Goal: Find specific page/section: Find specific page/section

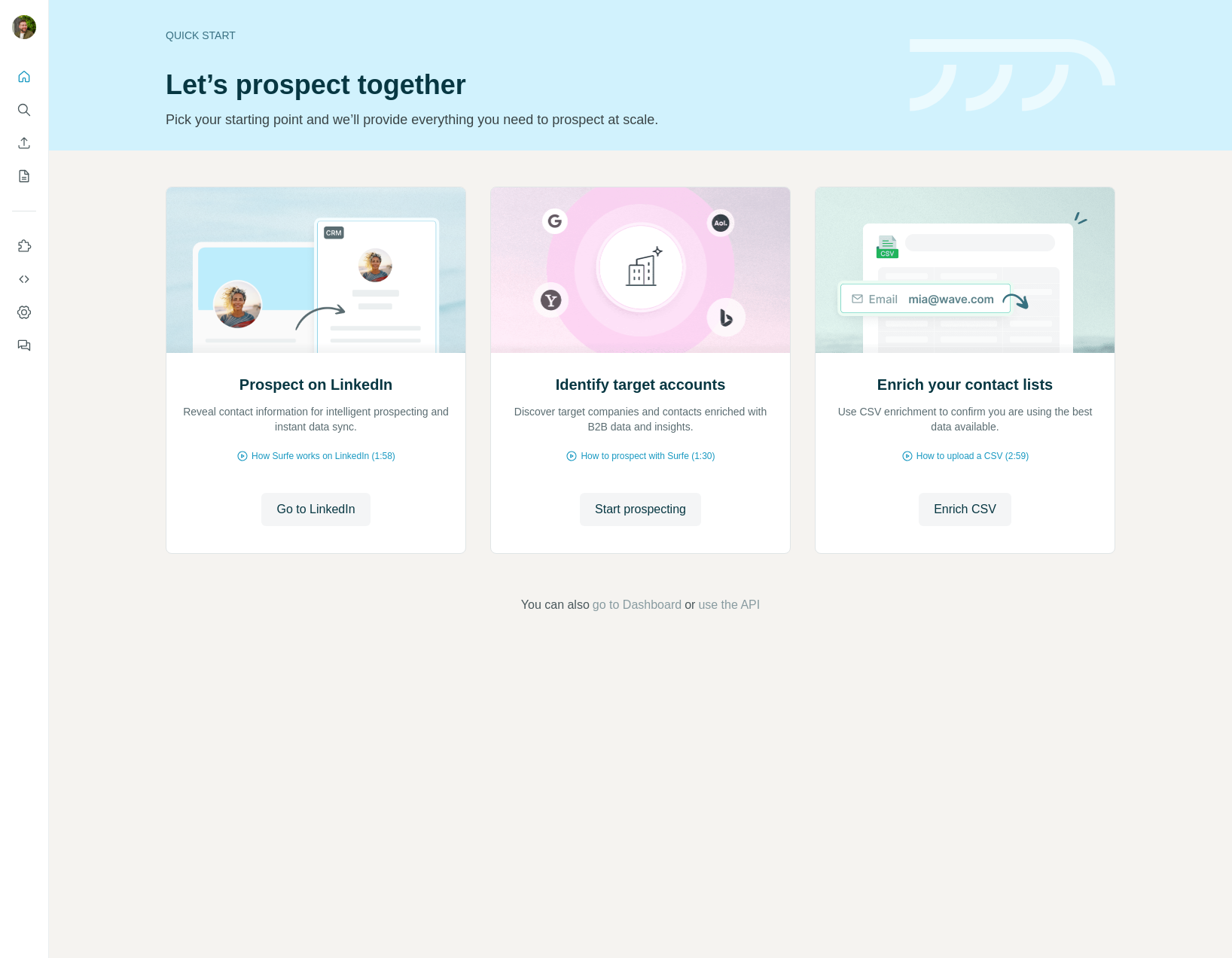
click at [19, 308] on icon "Dashboard" at bounding box center [24, 312] width 15 height 15
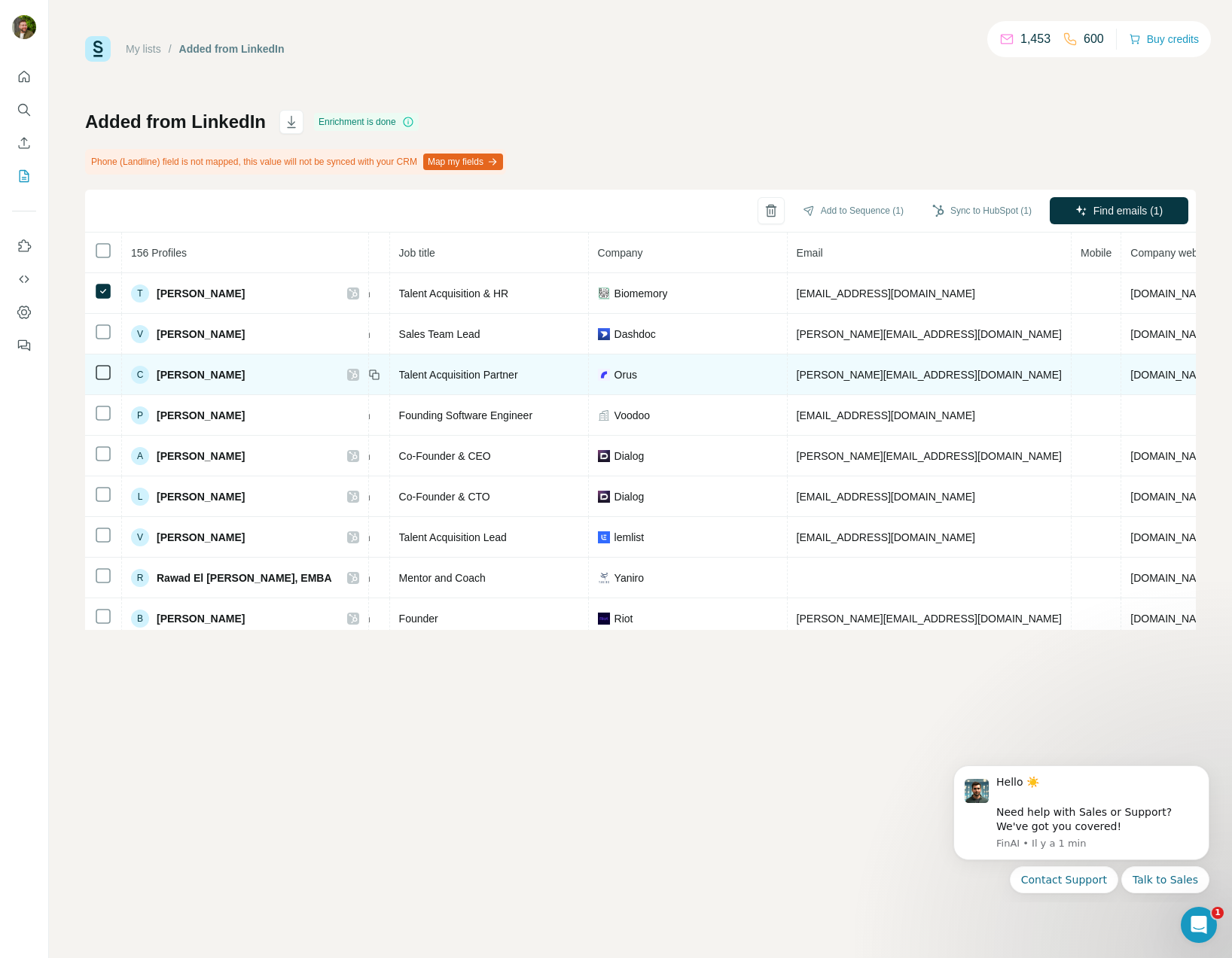
scroll to position [0, 172]
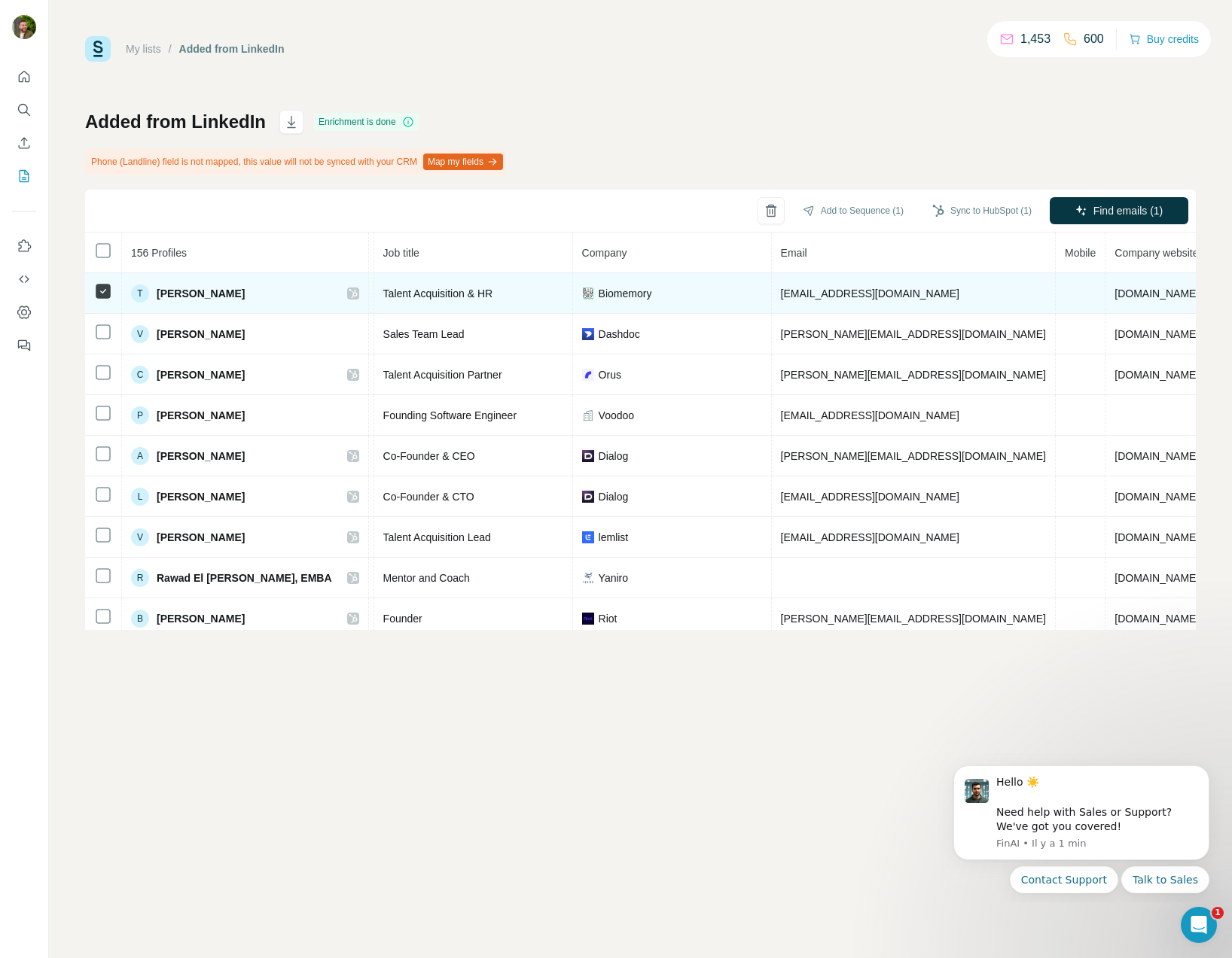
click at [202, 282] on td "T Tamina SFETCU" at bounding box center [245, 293] width 247 height 40
click at [193, 292] on span "[PERSON_NAME]" at bounding box center [201, 294] width 88 height 15
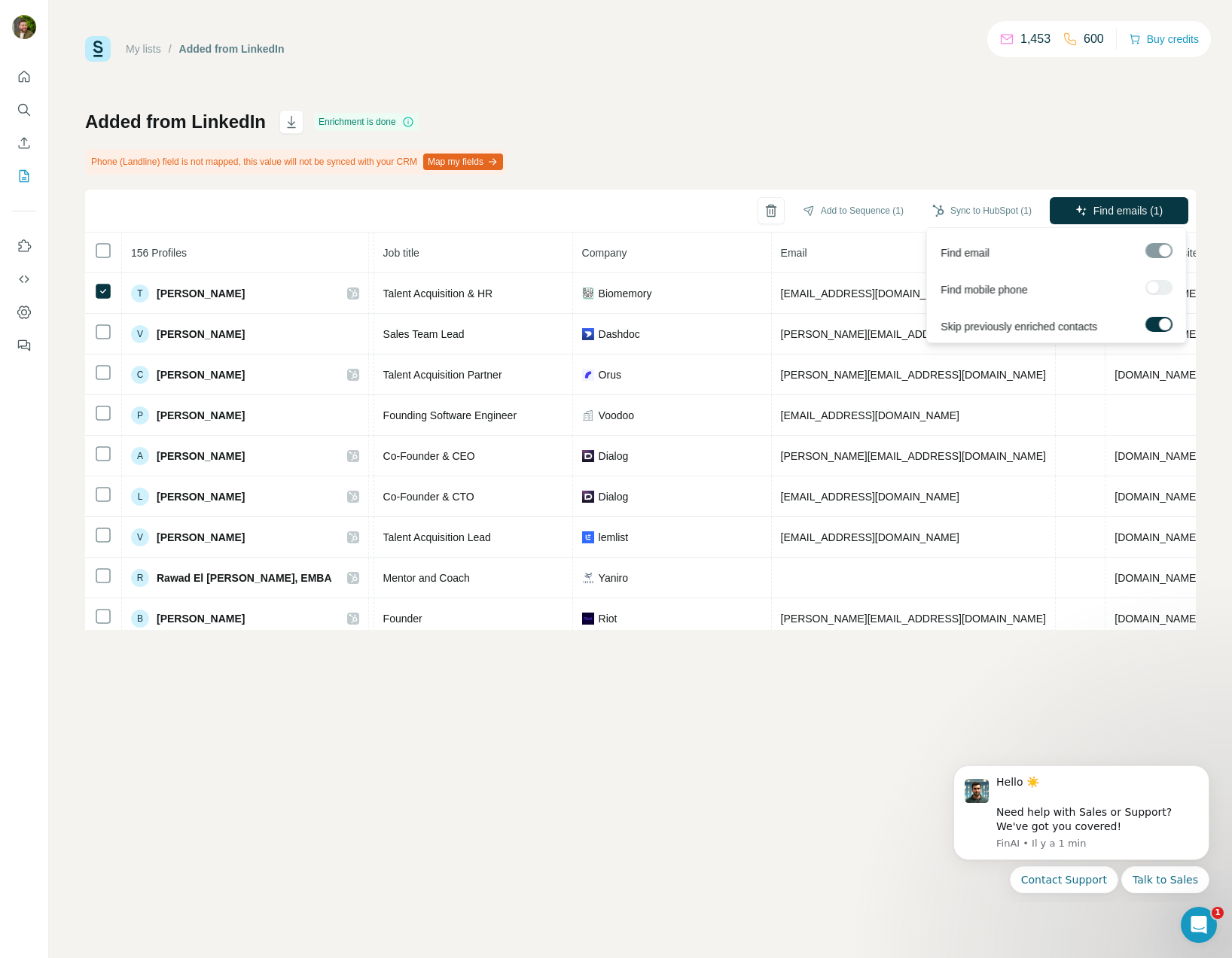
drag, startPoint x: 1093, startPoint y: 204, endPoint x: 1137, endPoint y: 263, distance: 73.6
click at [1137, 264] on body "My lists / Added from LinkedIn 1,453 600 Buy credits Added from LinkedIn Enrich…" at bounding box center [616, 479] width 1232 height 958
click at [1159, 287] on div at bounding box center [1159, 288] width 27 height 15
click at [1155, 287] on div at bounding box center [1159, 288] width 27 height 15
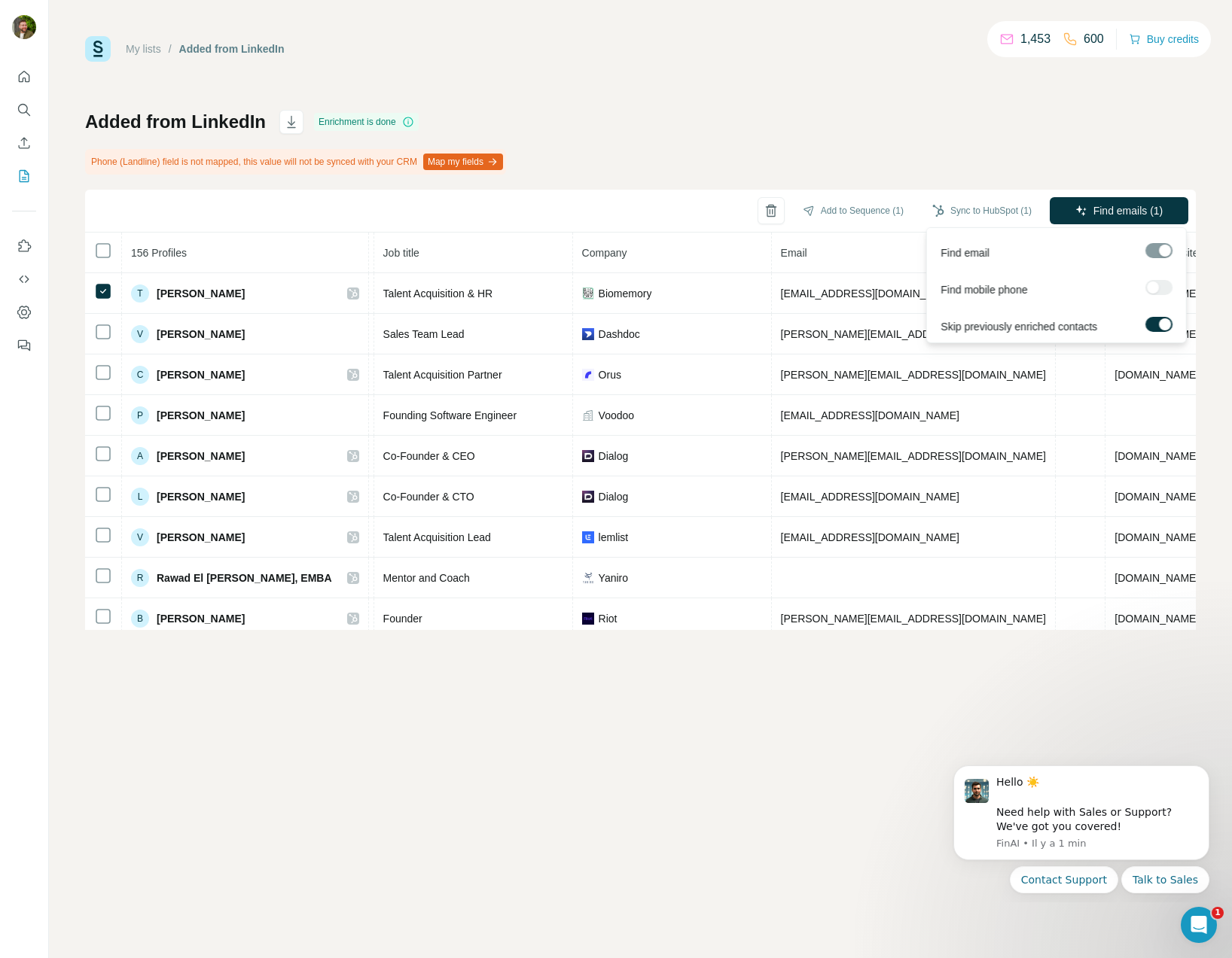
click at [1155, 287] on div at bounding box center [1159, 288] width 27 height 15
click at [503, 708] on div "My lists / Added from LinkedIn 1,453 600 Buy credits Added from LinkedIn Enrich…" at bounding box center [640, 479] width 1183 height 958
click at [29, 86] on button "Quick start" at bounding box center [24, 77] width 24 height 27
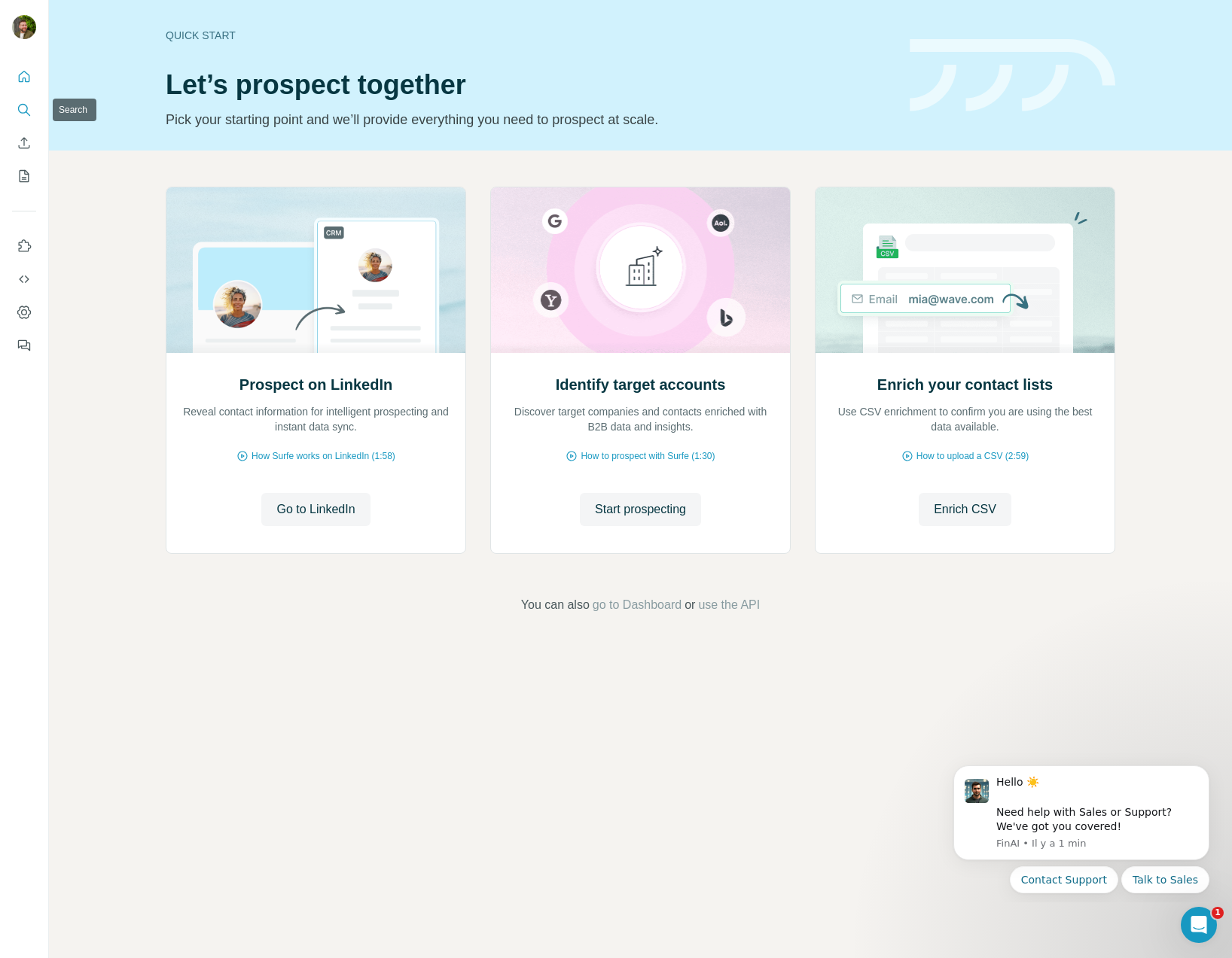
click at [23, 105] on icon "Search" at bounding box center [24, 110] width 15 height 15
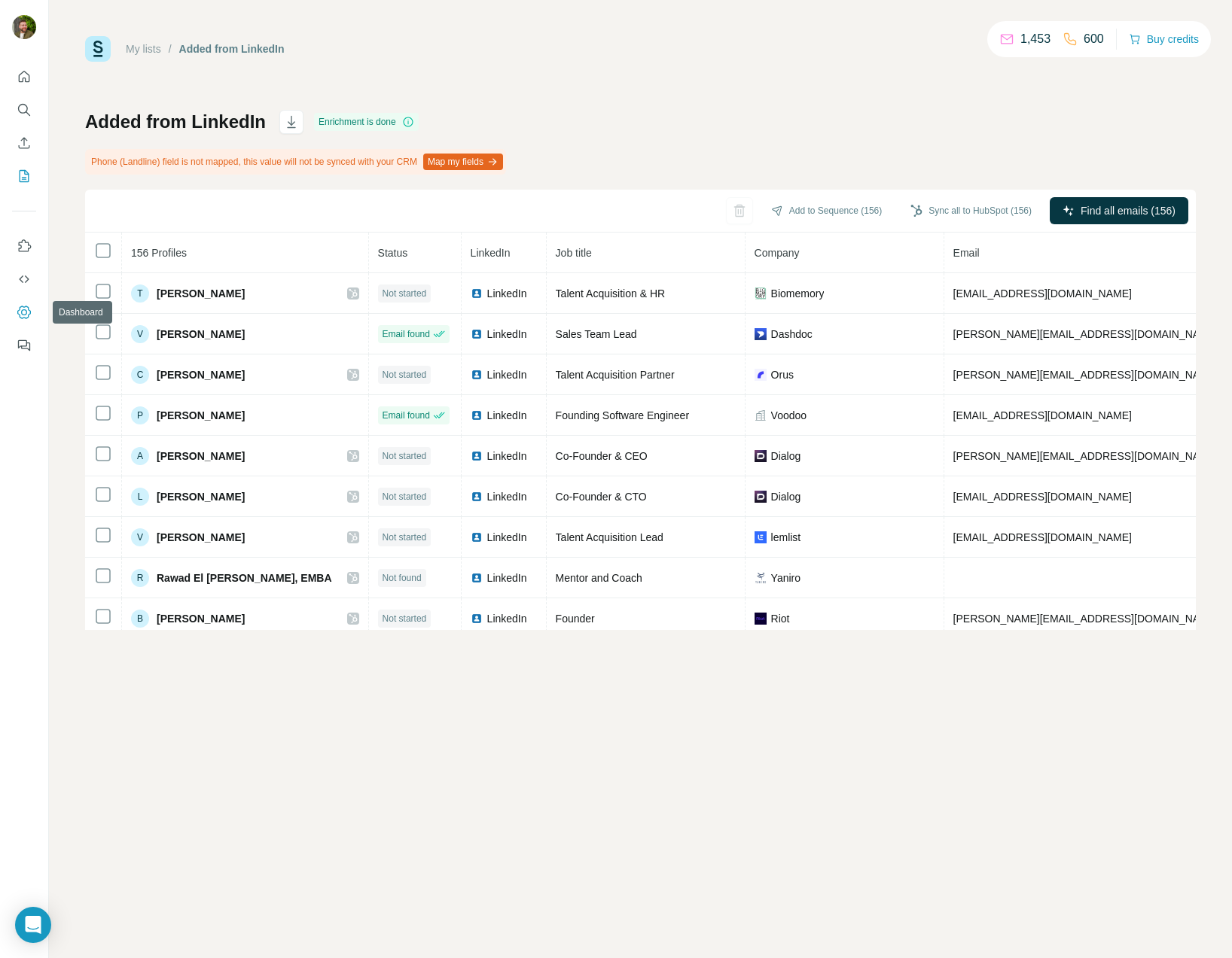
click at [32, 316] on button "Dashboard" at bounding box center [24, 312] width 24 height 27
